Goal: Task Accomplishment & Management: Manage account settings

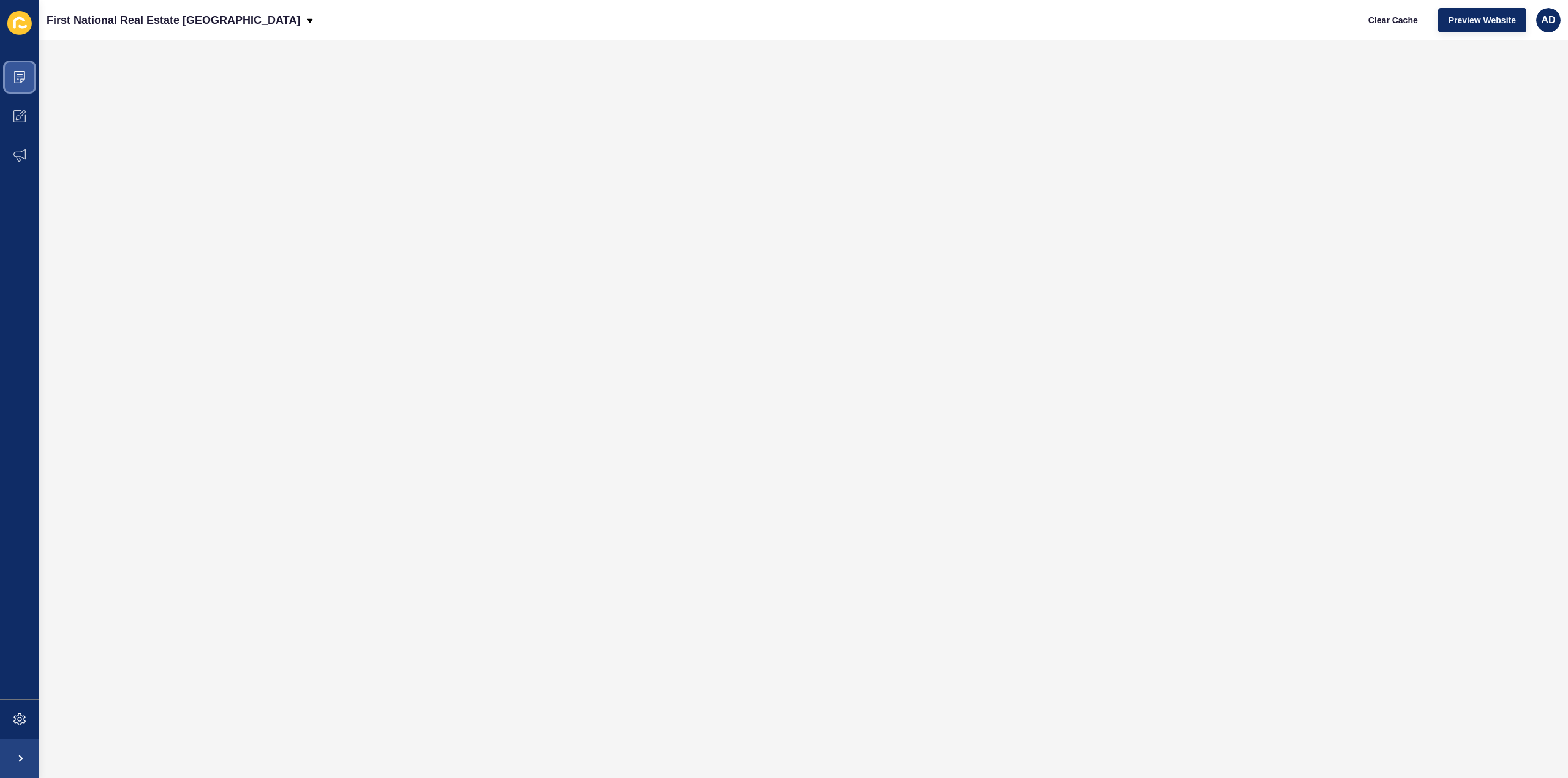
drag, startPoint x: 0, startPoint y: 0, endPoint x: 11, endPoint y: 82, distance: 82.7
click at [11, 82] on span at bounding box center [19, 77] width 39 height 39
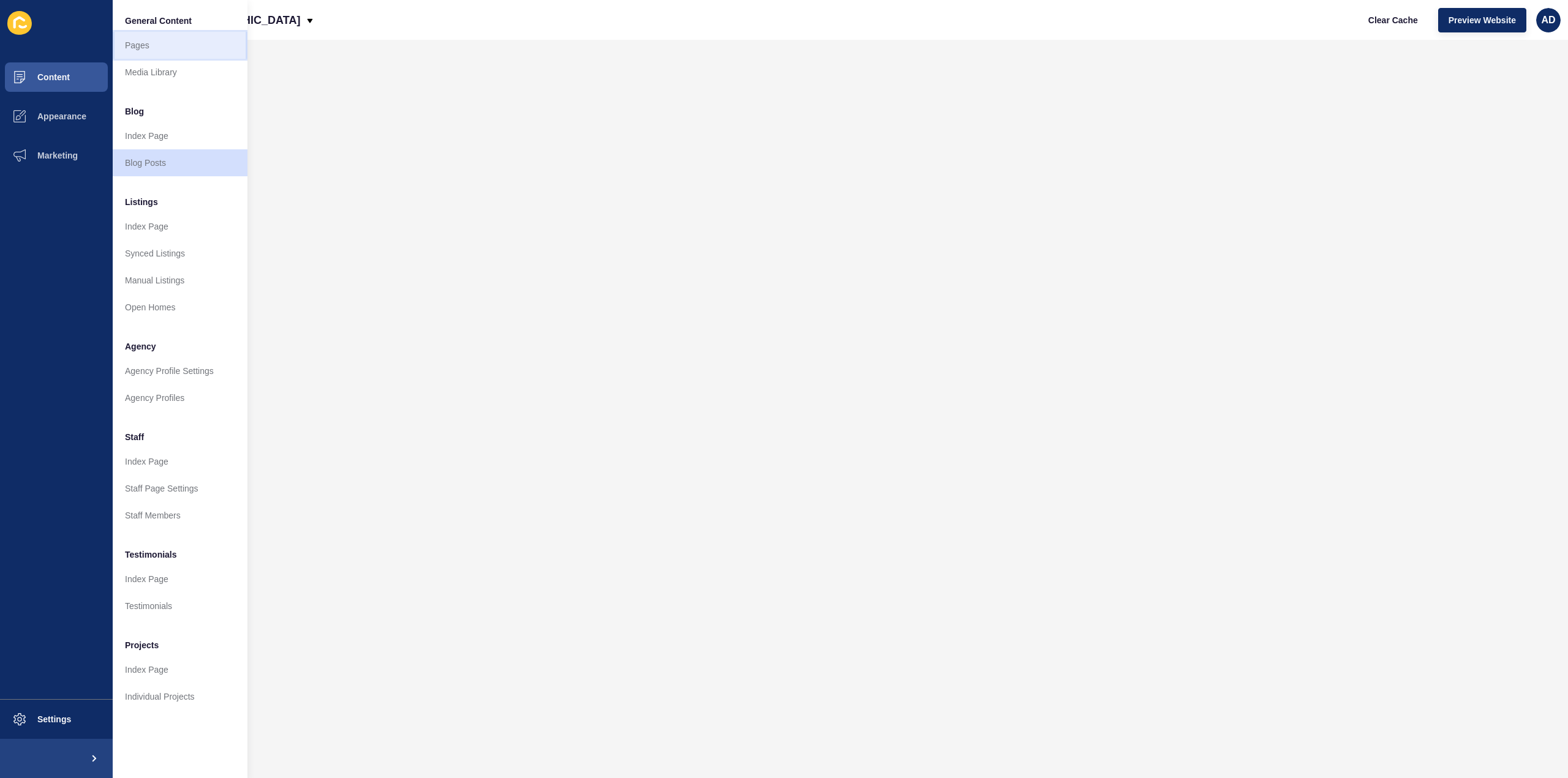
click at [144, 42] on link "Pages" at bounding box center [179, 46] width 134 height 27
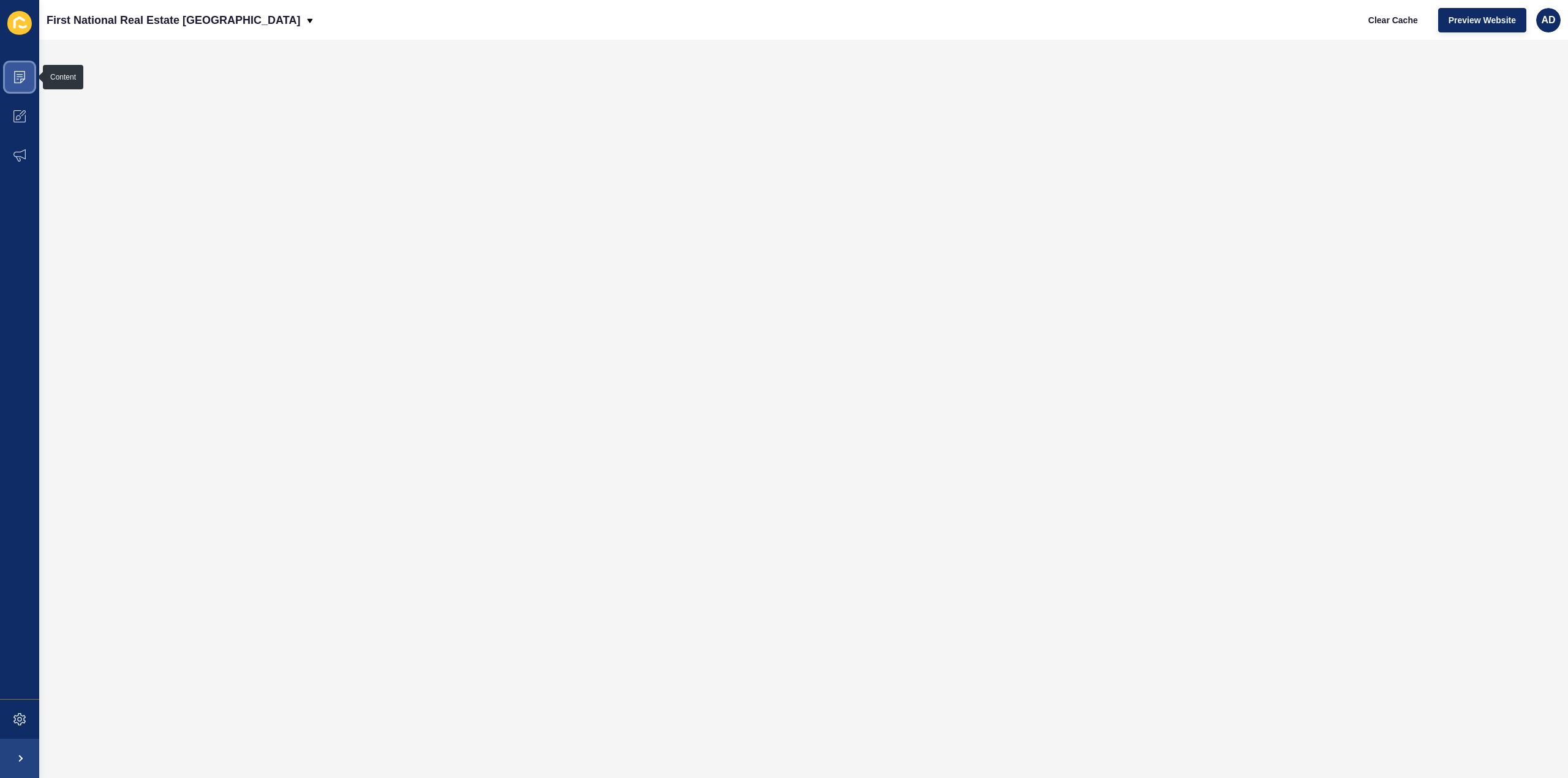
click at [11, 80] on span at bounding box center [19, 77] width 39 height 39
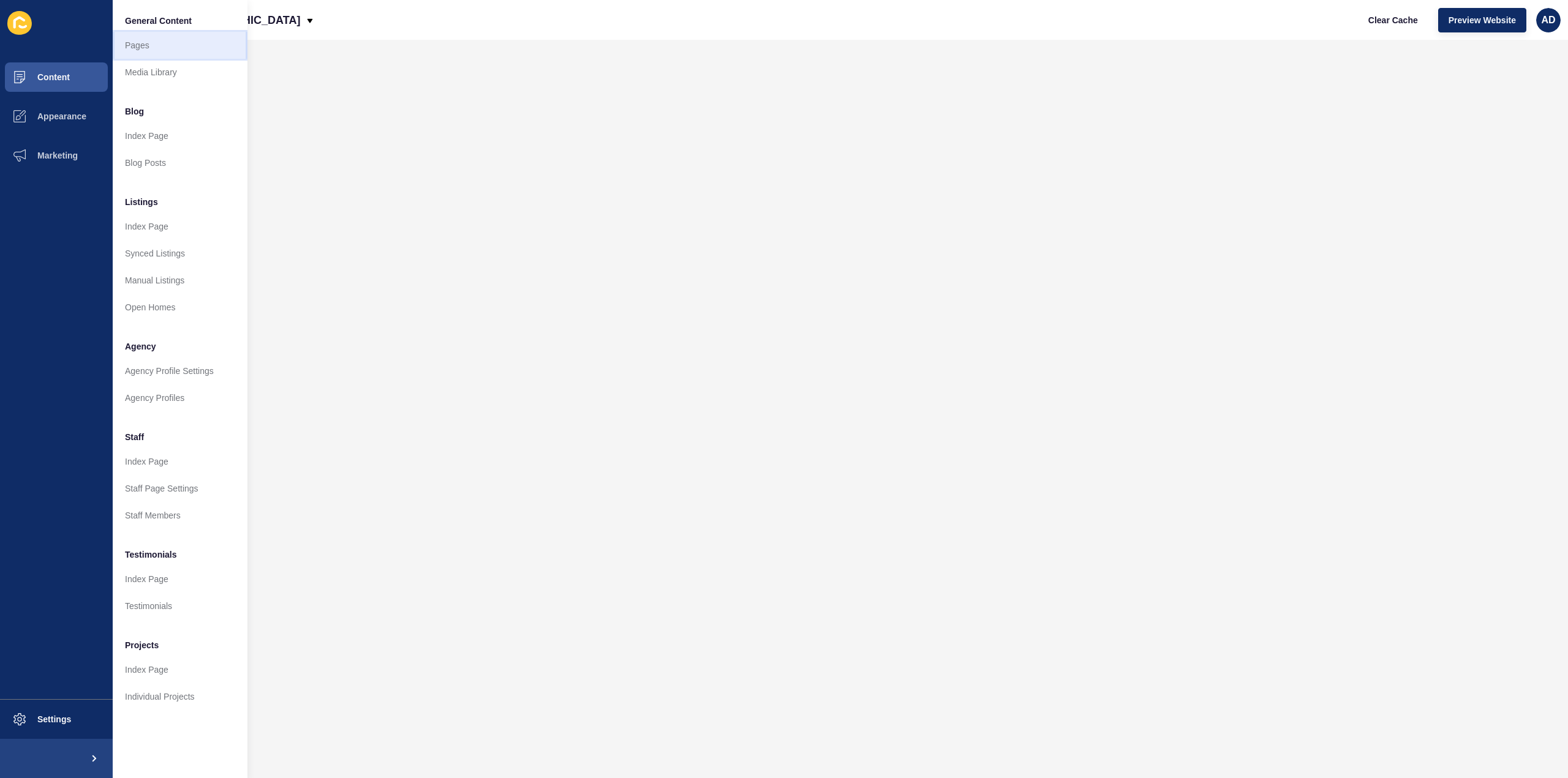
click at [143, 43] on link "Pages" at bounding box center [179, 46] width 134 height 27
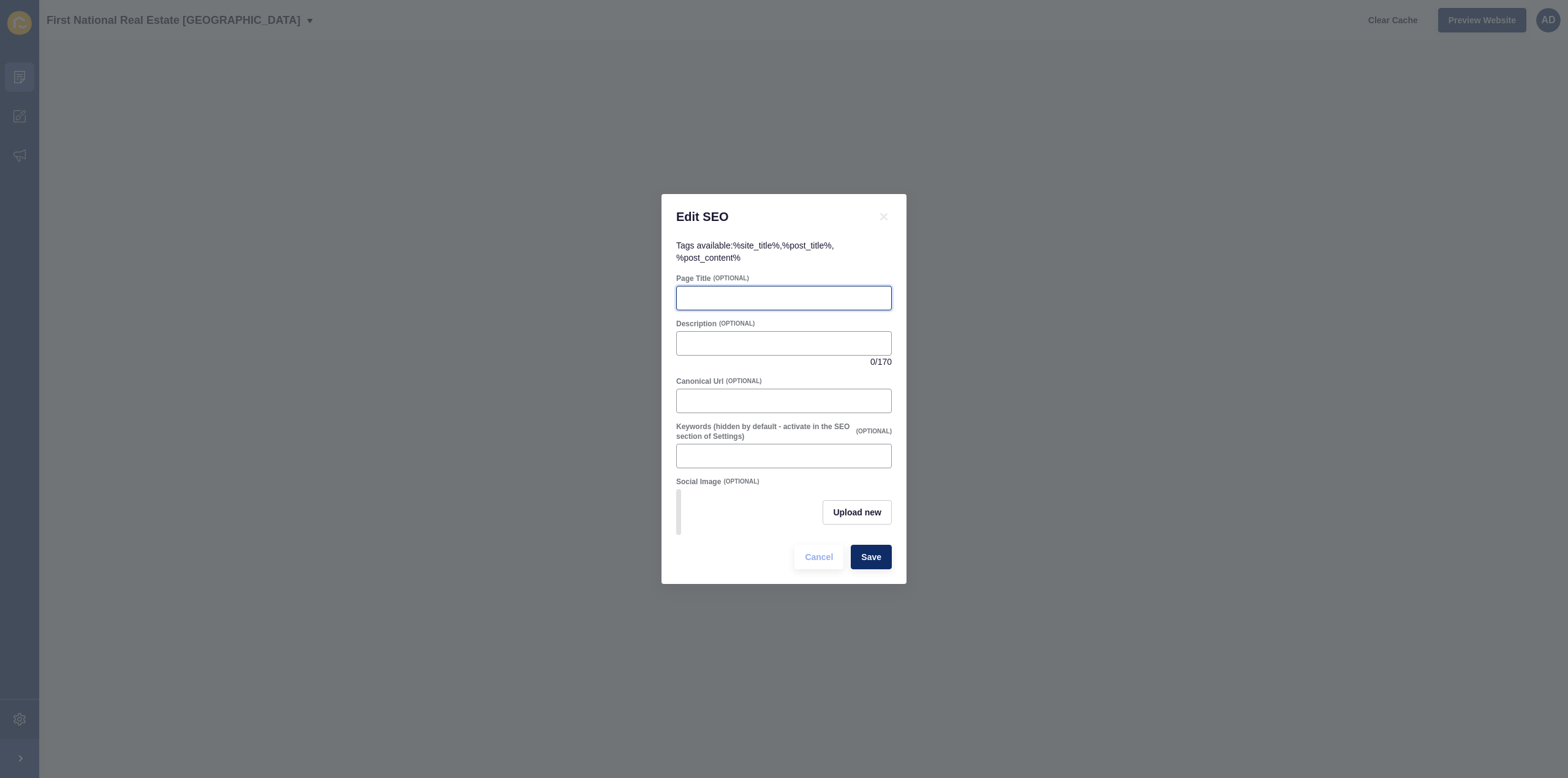
click at [721, 295] on input "Page Title" at bounding box center [783, 298] width 200 height 12
paste input "Windermere QLD Suburb Profile | Lifestyle, Property & Community"
type input "Windermere QLD Suburb Profile | Lifestyle, Property & Community"
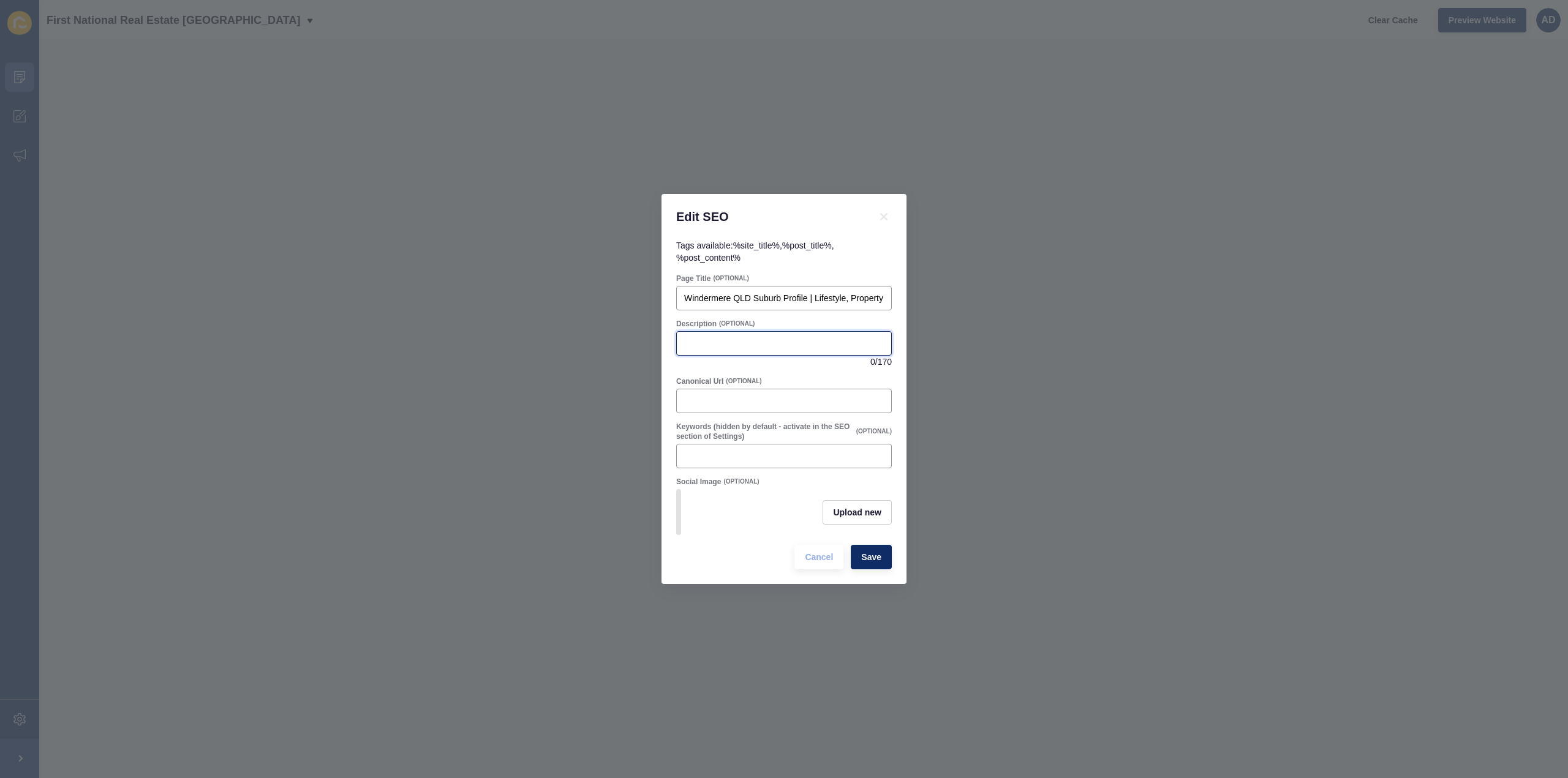
click at [741, 337] on input "Description" at bounding box center [783, 343] width 200 height 12
paste input "Discover Windermere QLD – a peaceful rural haven near [GEOGRAPHIC_DATA] and [GE…"
drag, startPoint x: 719, startPoint y: 336, endPoint x: 1059, endPoint y: 357, distance: 340.6
click at [1059, 357] on div "Edit SEO Tags available: %site_title% , %post_title% , %post_content% Page Titl…" at bounding box center [784, 389] width 1568 height 778
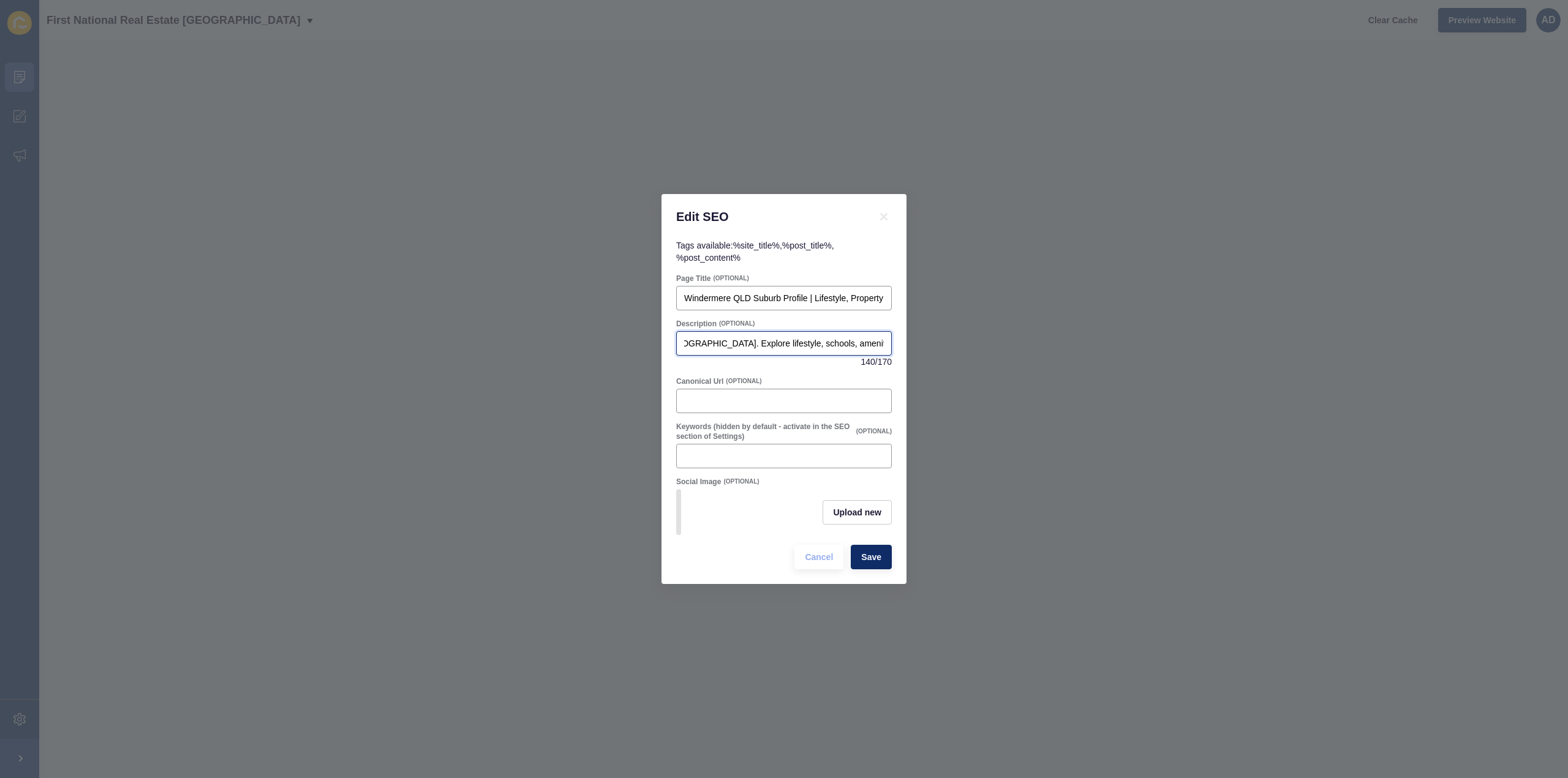
scroll to position [0, 346]
type input "Discover Windermere QLD – a peaceful rural haven near [GEOGRAPHIC_DATA] and [GE…"
click at [873, 560] on span "Save" at bounding box center [871, 557] width 20 height 12
